Goal: Find specific page/section: Find specific page/section

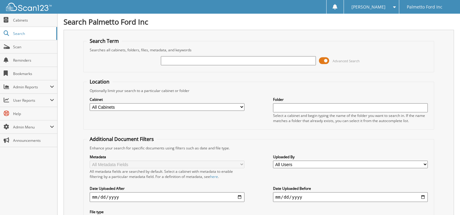
click at [172, 62] on input "text" at bounding box center [238, 60] width 155 height 9
type input "sefi"
click at [324, 60] on span at bounding box center [324, 60] width 10 height 9
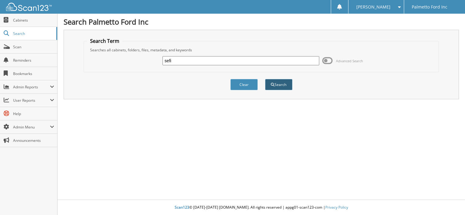
click at [282, 85] on button "Search" at bounding box center [278, 84] width 27 height 11
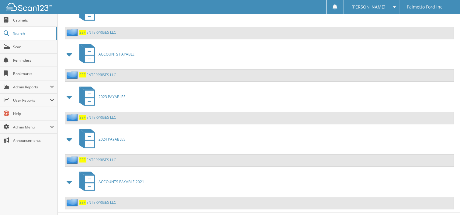
scroll to position [286, 0]
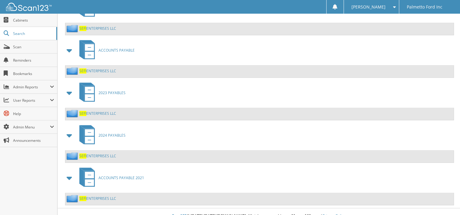
click at [96, 111] on link "SEFI ENTERPRISES LLC" at bounding box center [97, 113] width 37 height 5
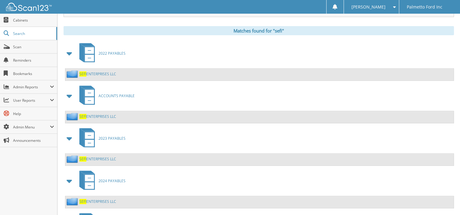
scroll to position [274, 0]
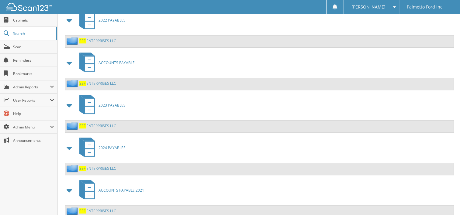
click at [93, 166] on link "SEFI ENTERPRISES LLC" at bounding box center [97, 168] width 37 height 5
